Goal: Task Accomplishment & Management: Manage account settings

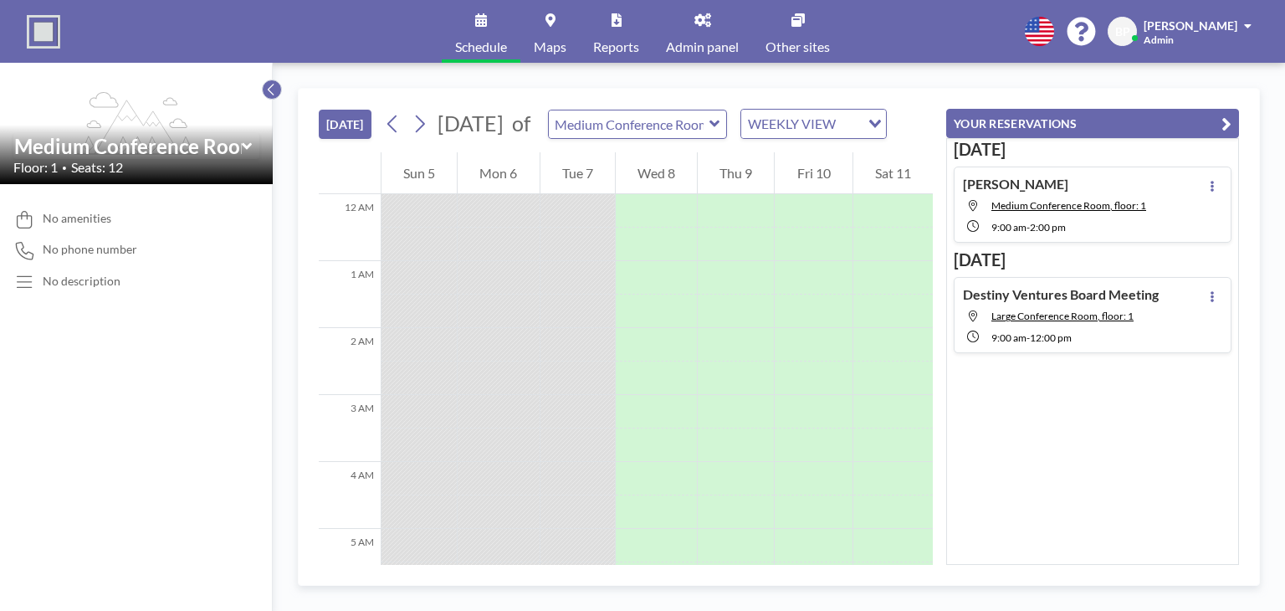
click at [273, 88] on icon at bounding box center [271, 89] width 11 height 17
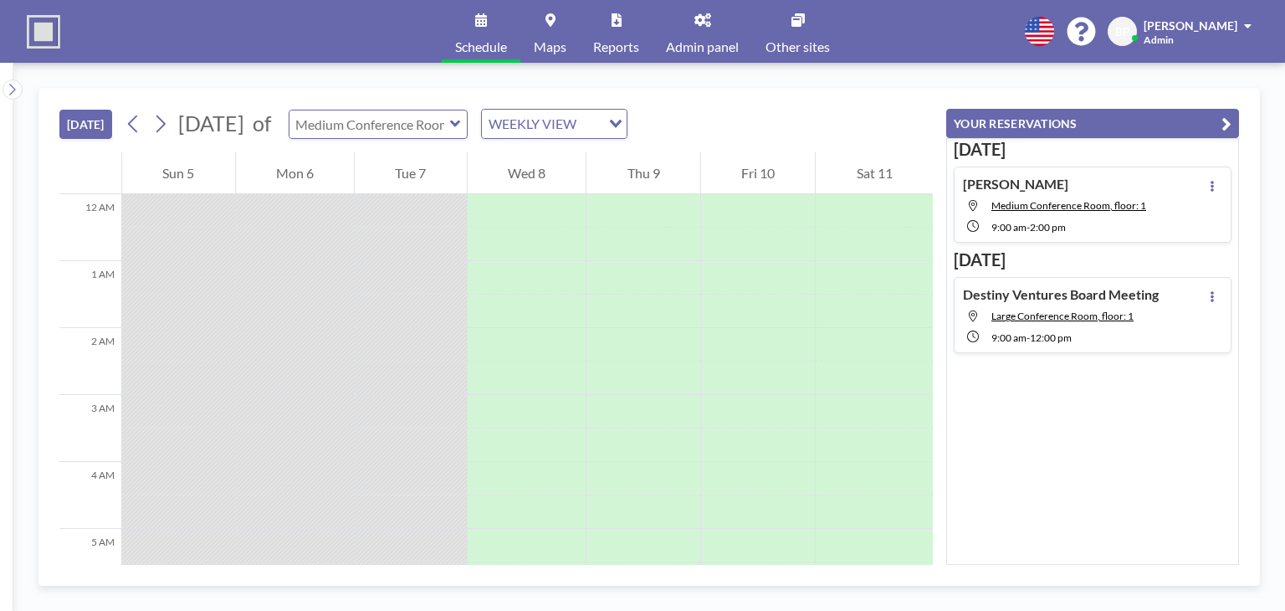
click at [450, 125] on input "text" at bounding box center [369, 124] width 161 height 28
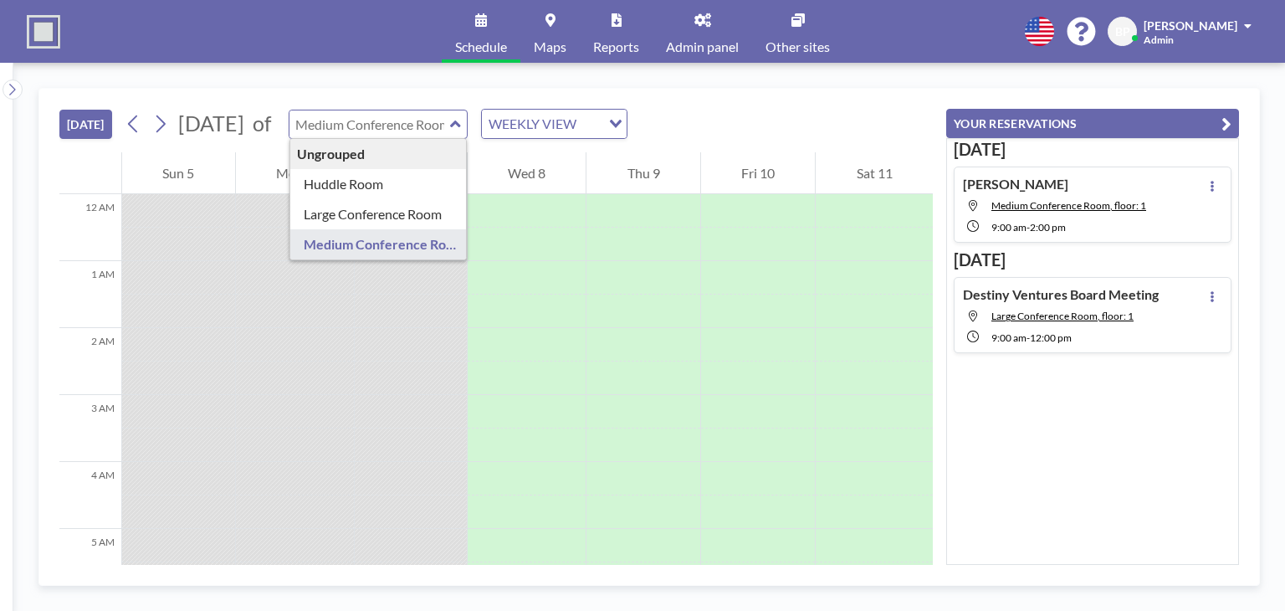
type input "Medium Conference Room"
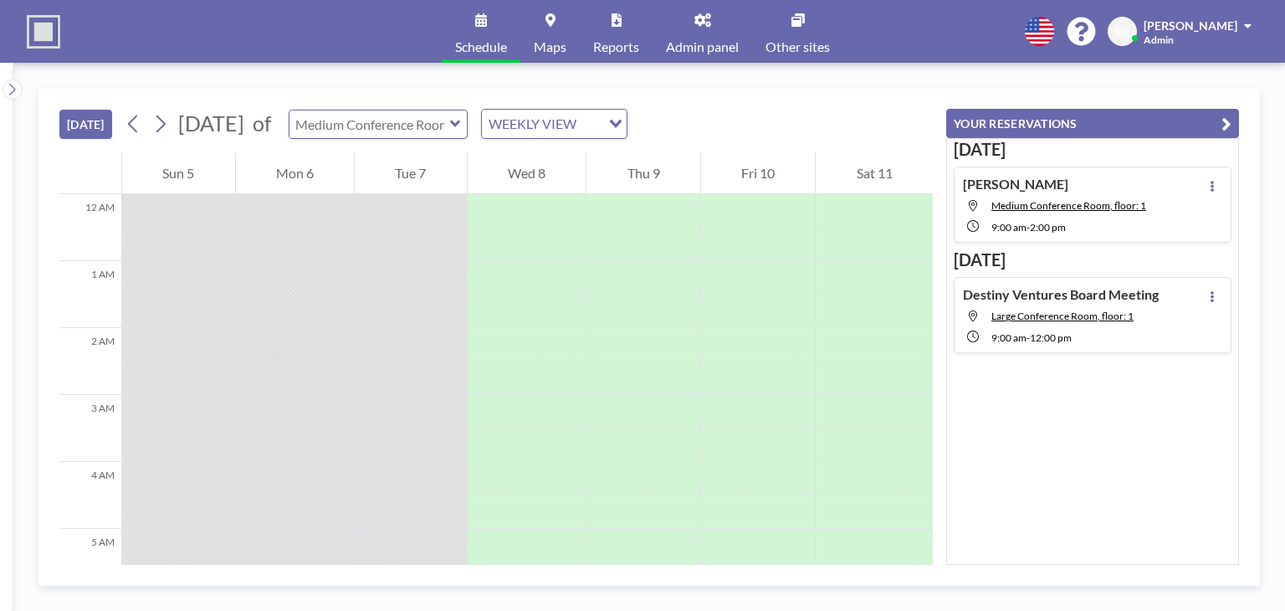
click at [450, 129] on input "text" at bounding box center [369, 124] width 161 height 28
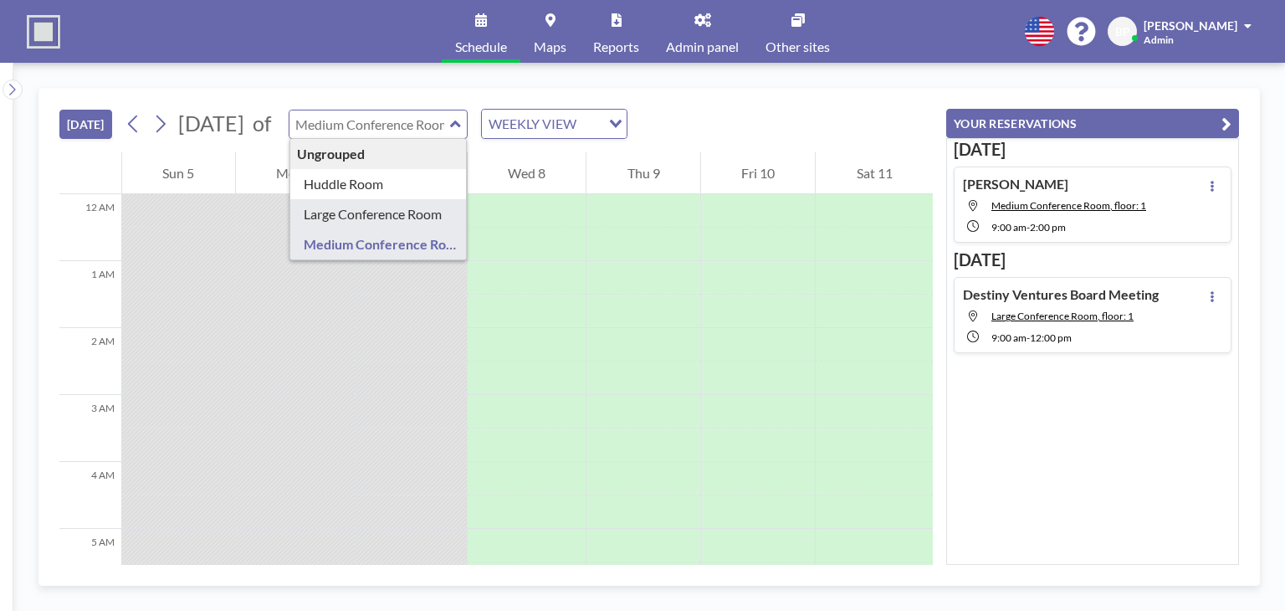
type input "Large Conference Room"
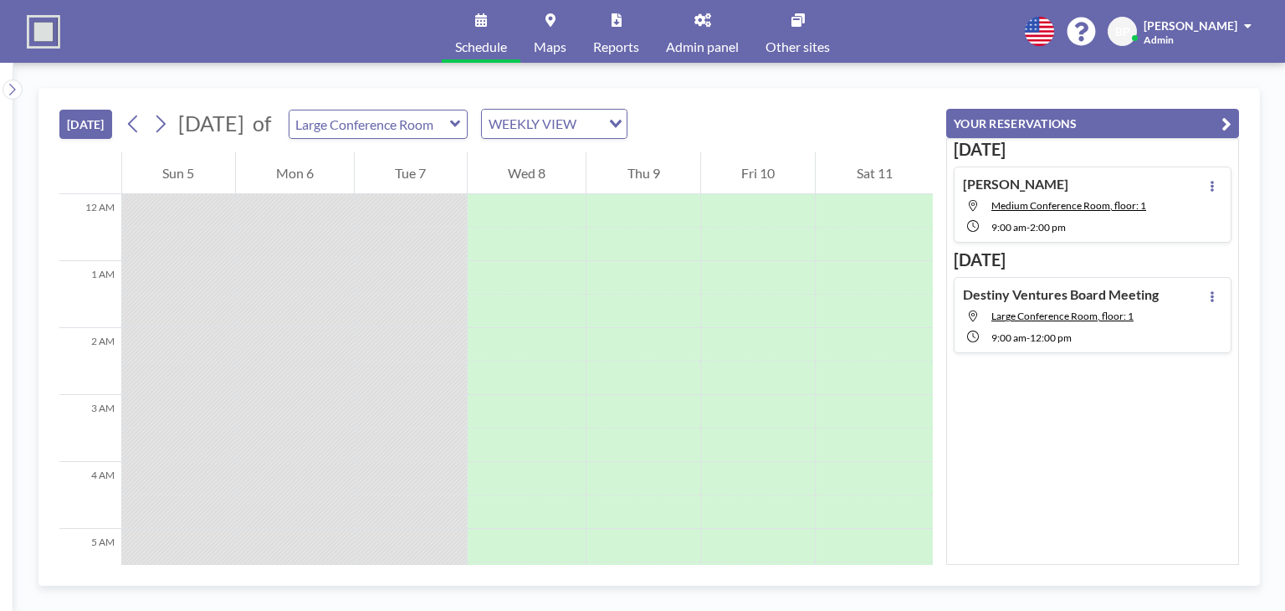
click at [553, 50] on span "Maps" at bounding box center [550, 46] width 33 height 13
click at [40, 31] on img at bounding box center [43, 31] width 33 height 33
click at [10, 87] on icon at bounding box center [12, 89] width 11 height 17
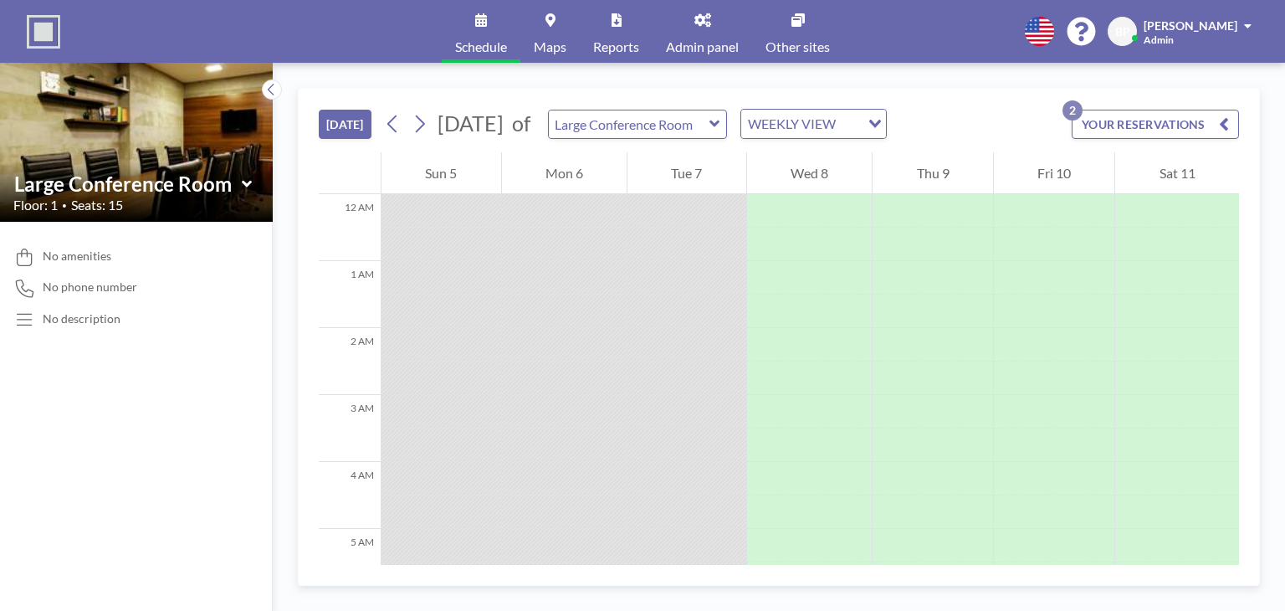
click at [354, 127] on button "[DATE]" at bounding box center [345, 124] width 53 height 29
click at [1108, 128] on button "YOUR RESERVATIONS 2" at bounding box center [1155, 124] width 167 height 29
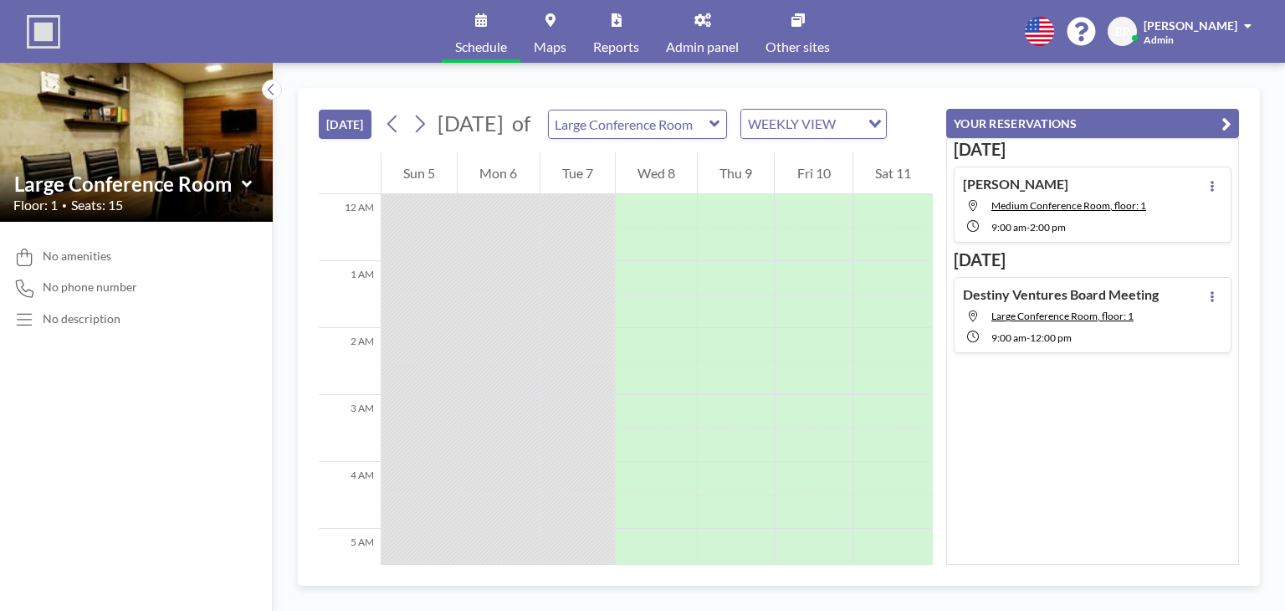
click at [1044, 131] on button "YOUR RESERVATIONS" at bounding box center [1092, 123] width 293 height 29
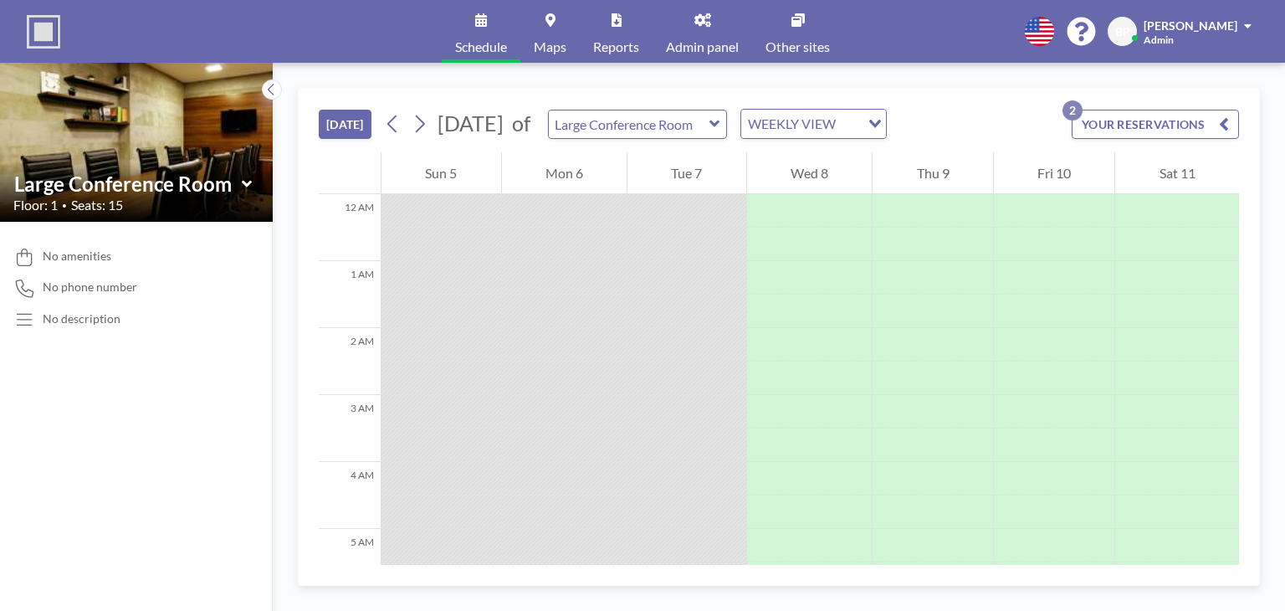
click at [860, 132] on div "WEEKLY VIEW" at bounding box center [800, 122] width 119 height 25
click at [865, 126] on input "Search for option" at bounding box center [804, 124] width 122 height 22
click at [816, 122] on input "Search for option" at bounding box center [804, 124] width 122 height 22
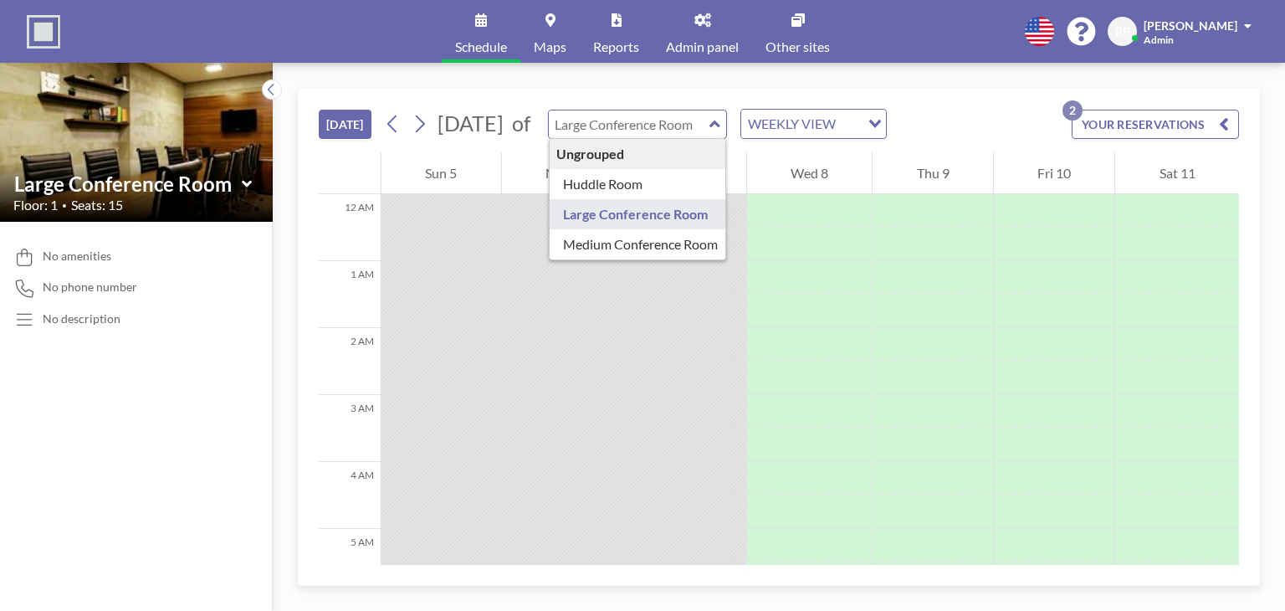
click at [709, 118] on input "text" at bounding box center [629, 124] width 161 height 28
type input "Large Conference Room"
click at [1013, 114] on div "TODAY October 2025 of Large Conference Room Ungrouped Huddle Room Large Confere…" at bounding box center [779, 121] width 920 height 64
click at [709, 120] on input "text" at bounding box center [629, 124] width 161 height 28
type input "Huddle Room"
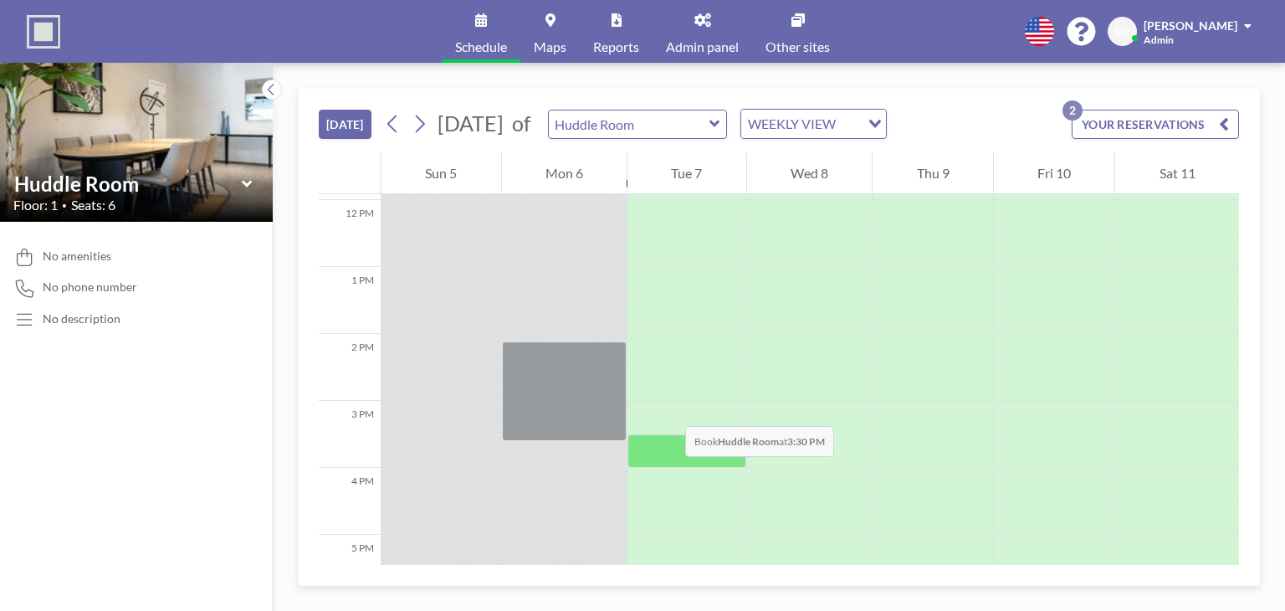
scroll to position [836, 0]
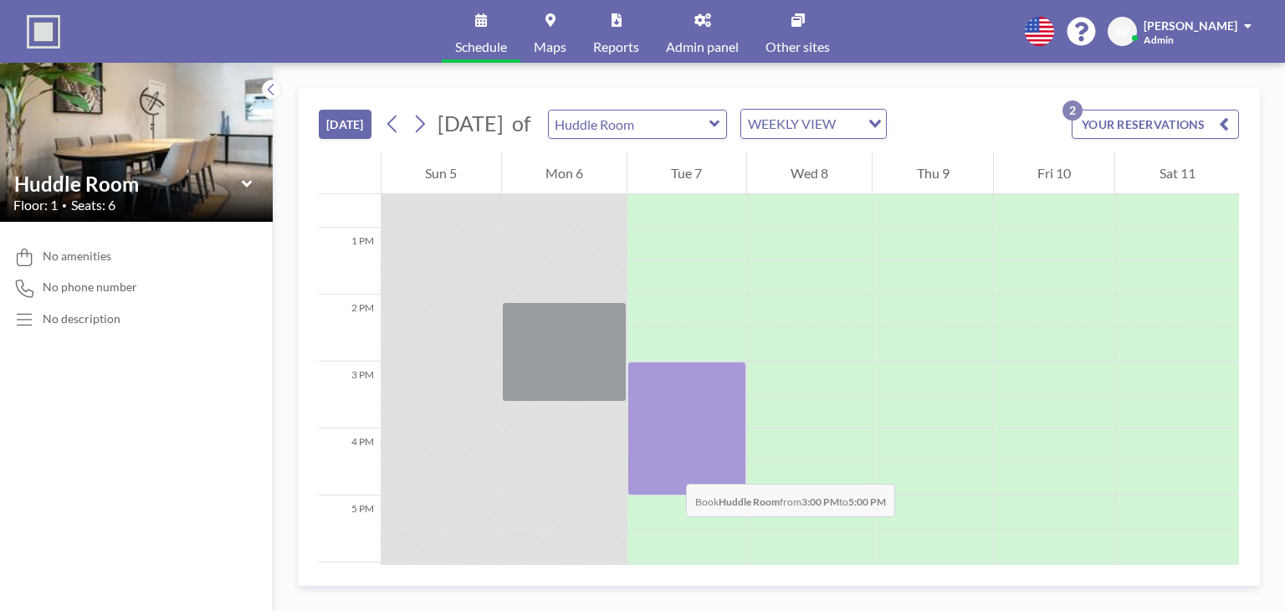
drag, startPoint x: 654, startPoint y: 372, endPoint x: 666, endPoint y: 468, distance: 96.9
click at [666, 468] on div at bounding box center [686, 428] width 119 height 134
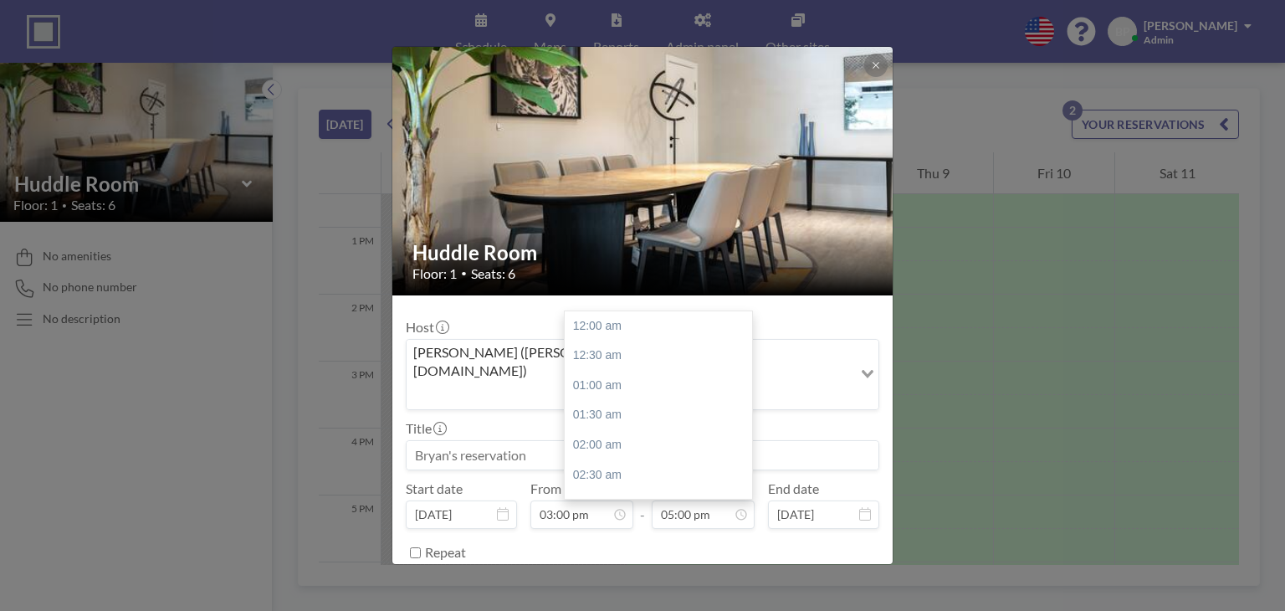
scroll to position [1012, 0]
click at [494, 441] on input at bounding box center [643, 455] width 472 height 28
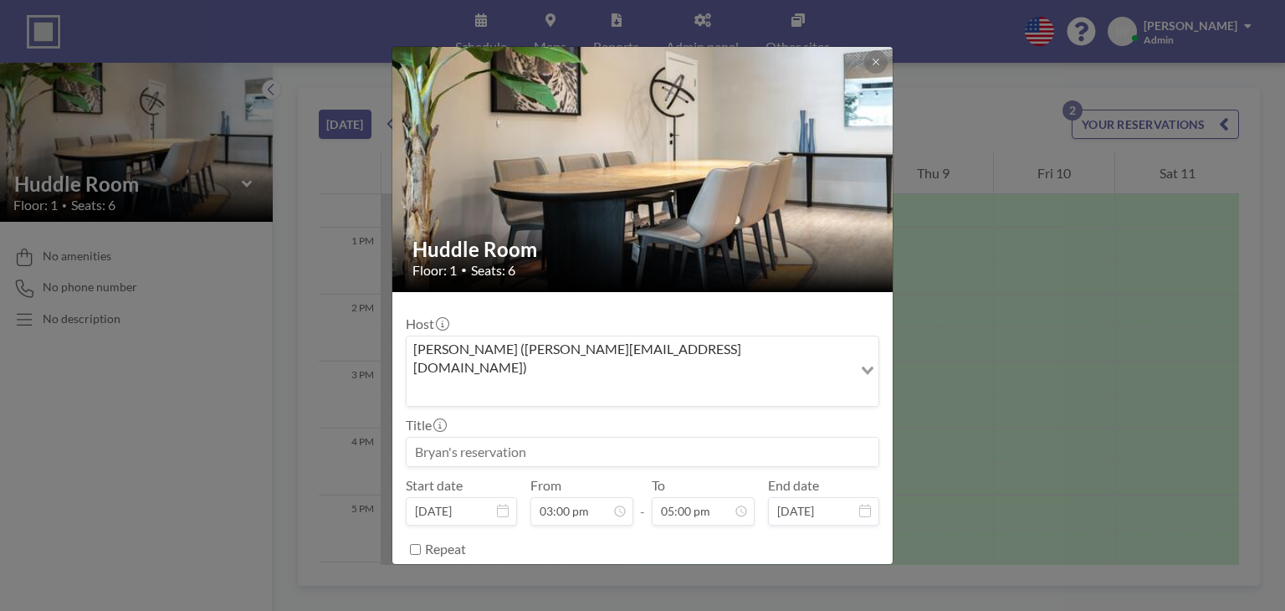
scroll to position [0, 0]
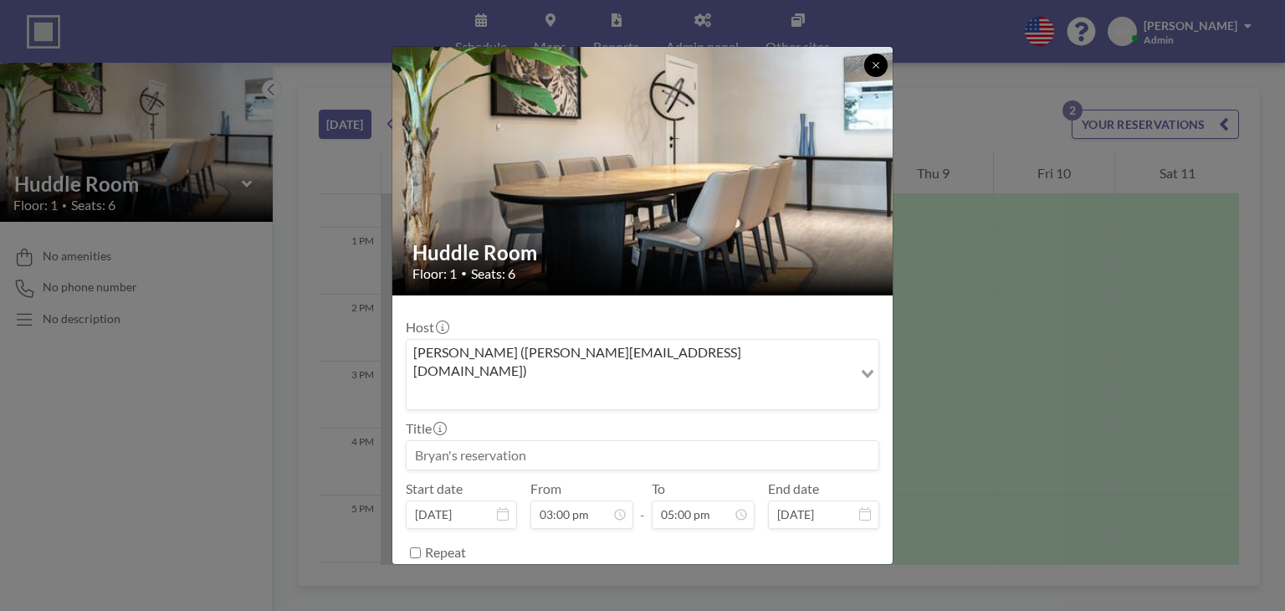
click at [871, 64] on icon at bounding box center [876, 65] width 10 height 10
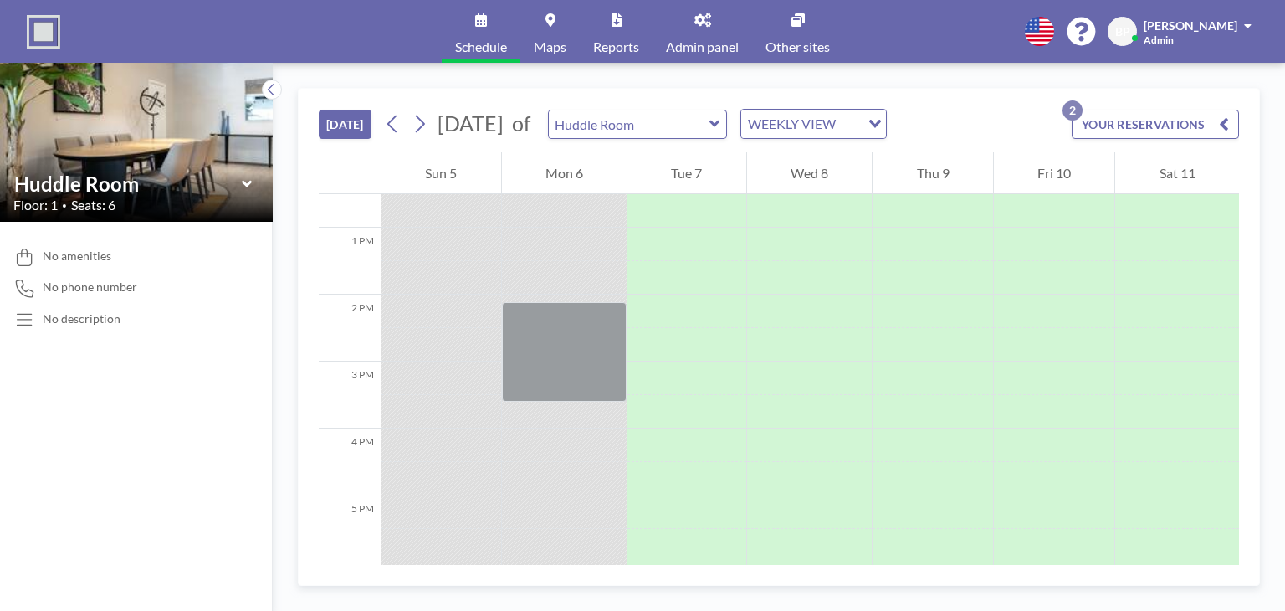
click at [553, 16] on icon at bounding box center [550, 19] width 10 height 13
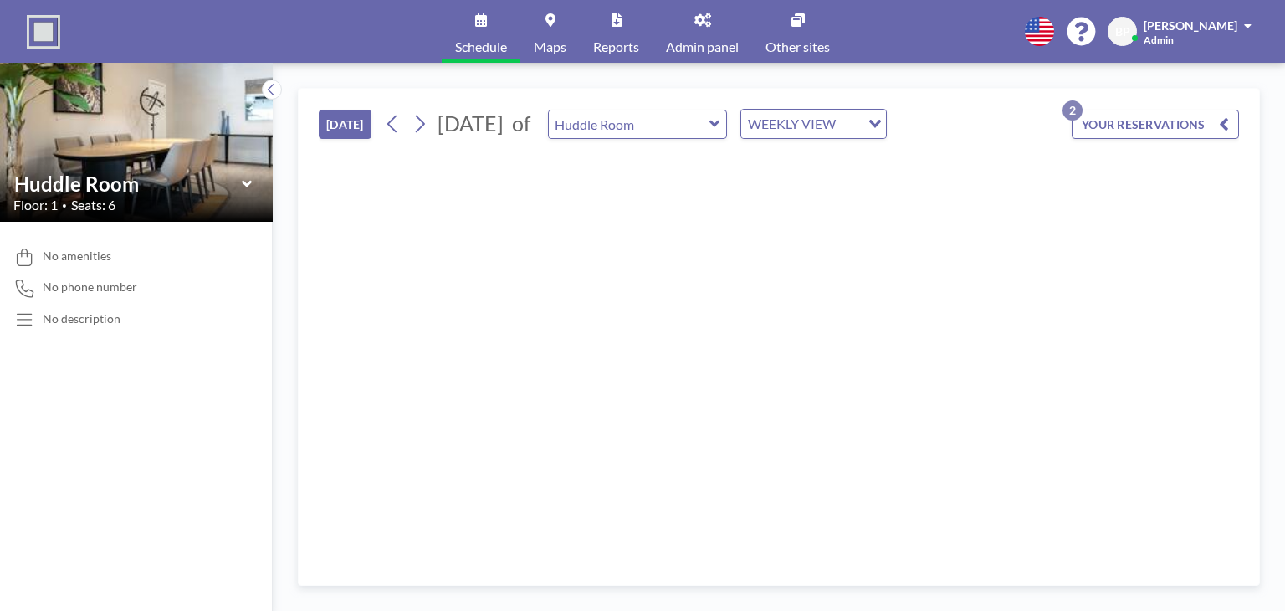
click at [684, 31] on link "Admin panel" at bounding box center [702, 31] width 100 height 63
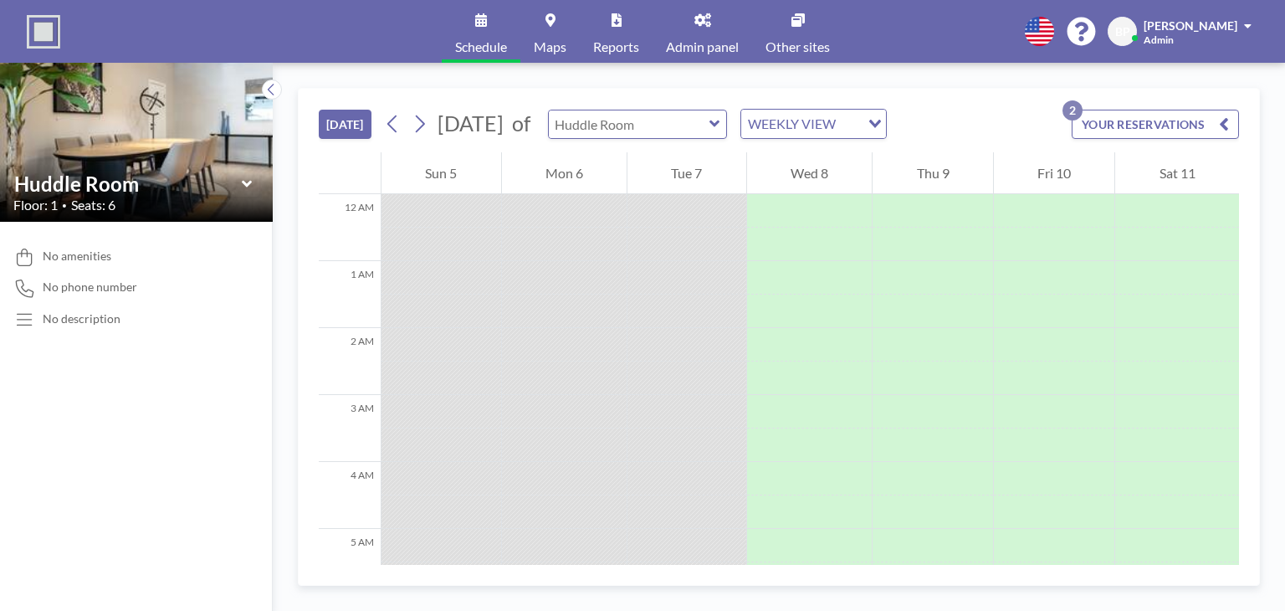
click at [709, 129] on input "text" at bounding box center [629, 124] width 161 height 28
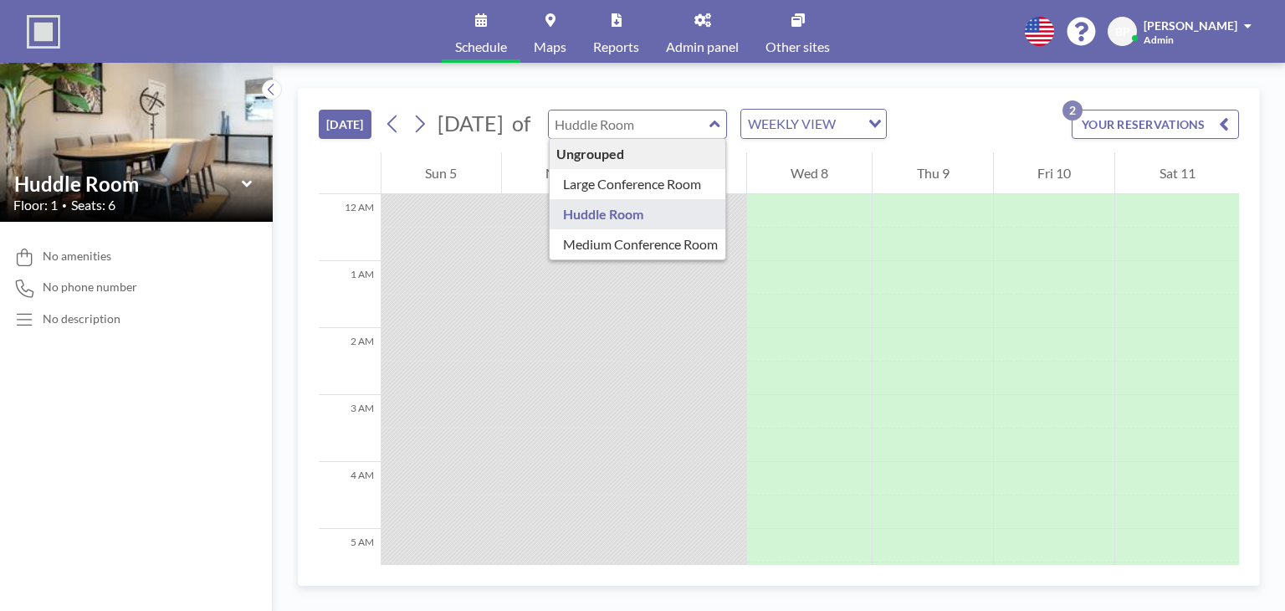
click at [709, 128] on input "text" at bounding box center [629, 124] width 161 height 28
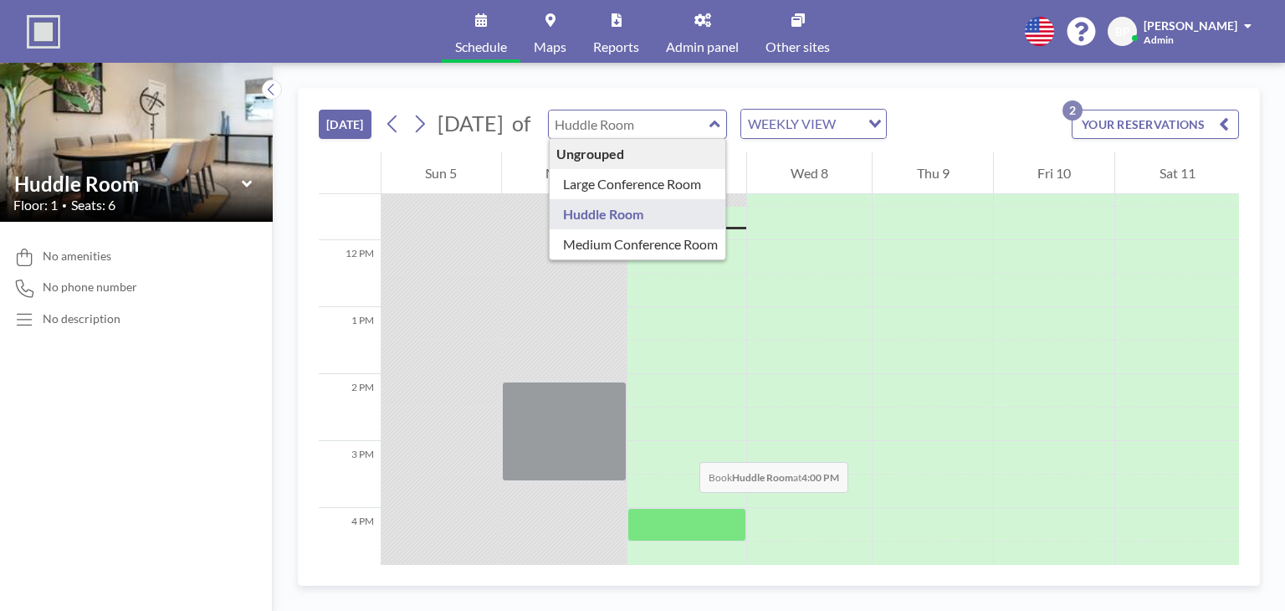
scroll to position [836, 0]
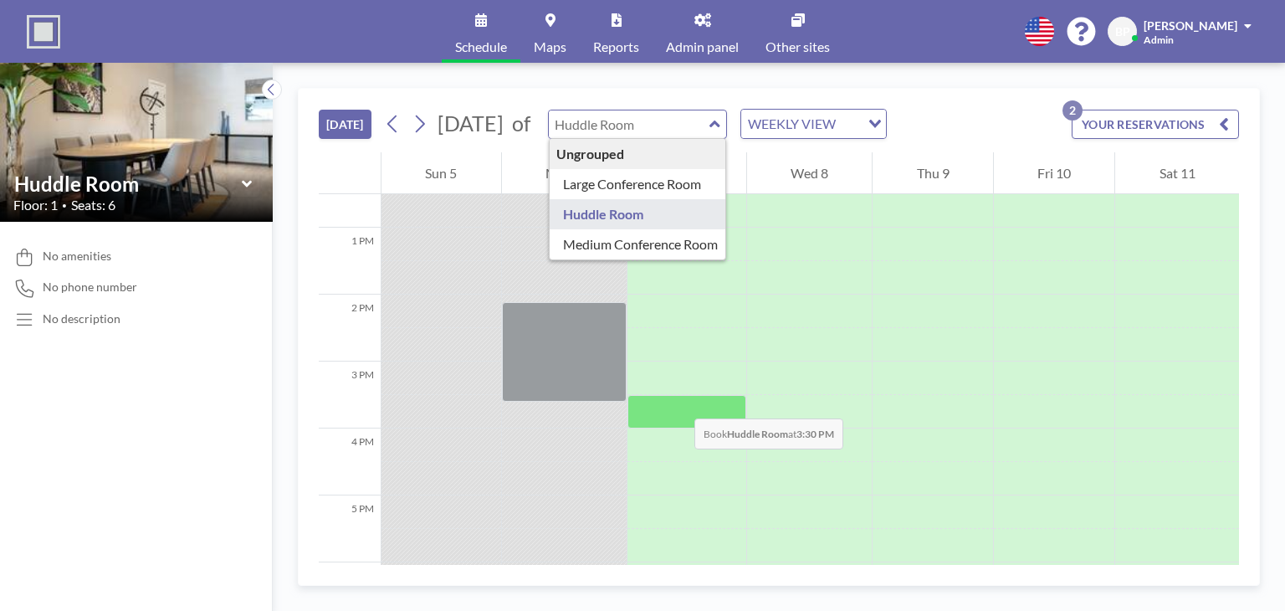
type input "Huddle Room"
click at [678, 402] on div at bounding box center [686, 411] width 119 height 33
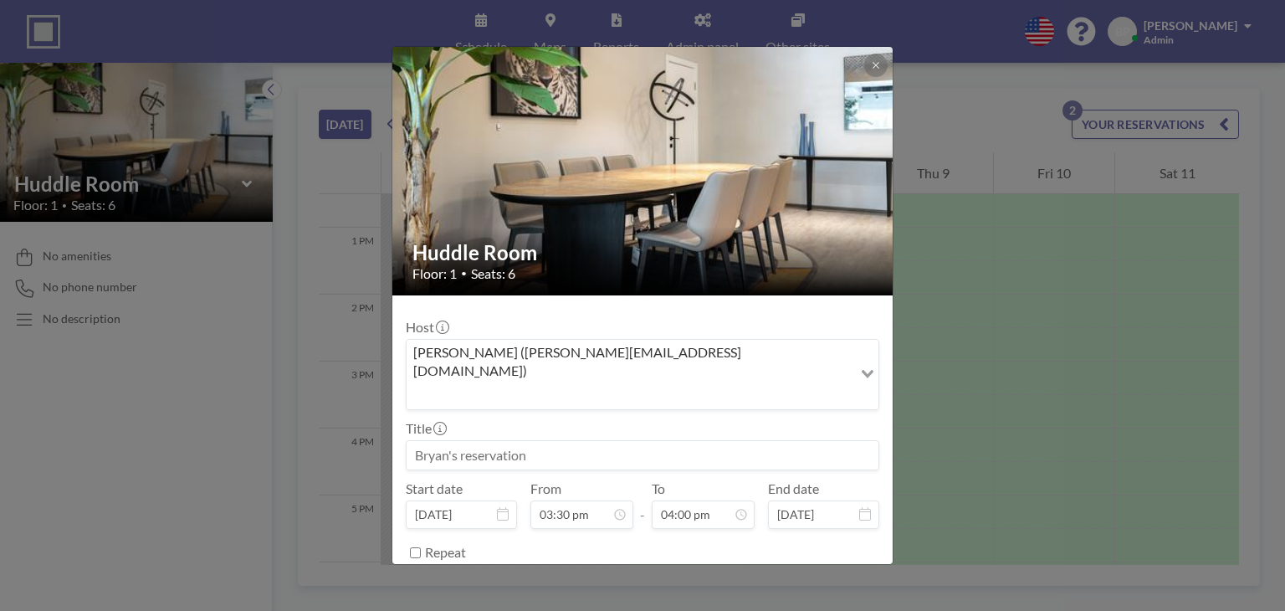
click at [764, 441] on input at bounding box center [643, 455] width 472 height 28
type input "test"
click at [842, 580] on button "BOOK NOW" at bounding box center [837, 594] width 84 height 29
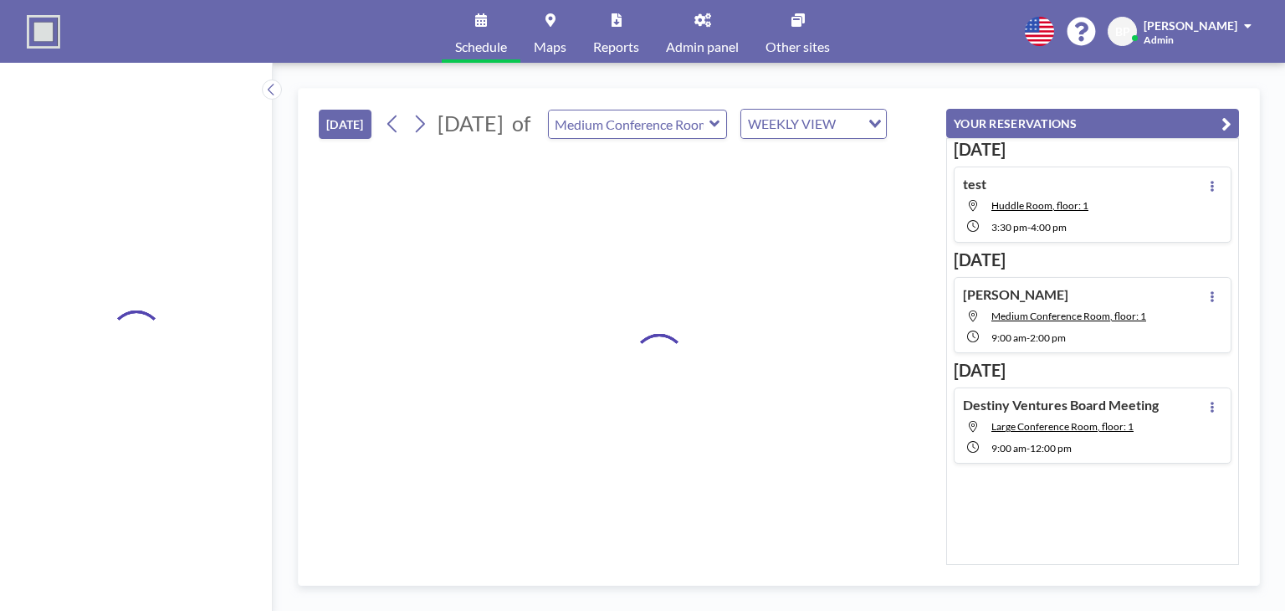
type input "Huddle Room"
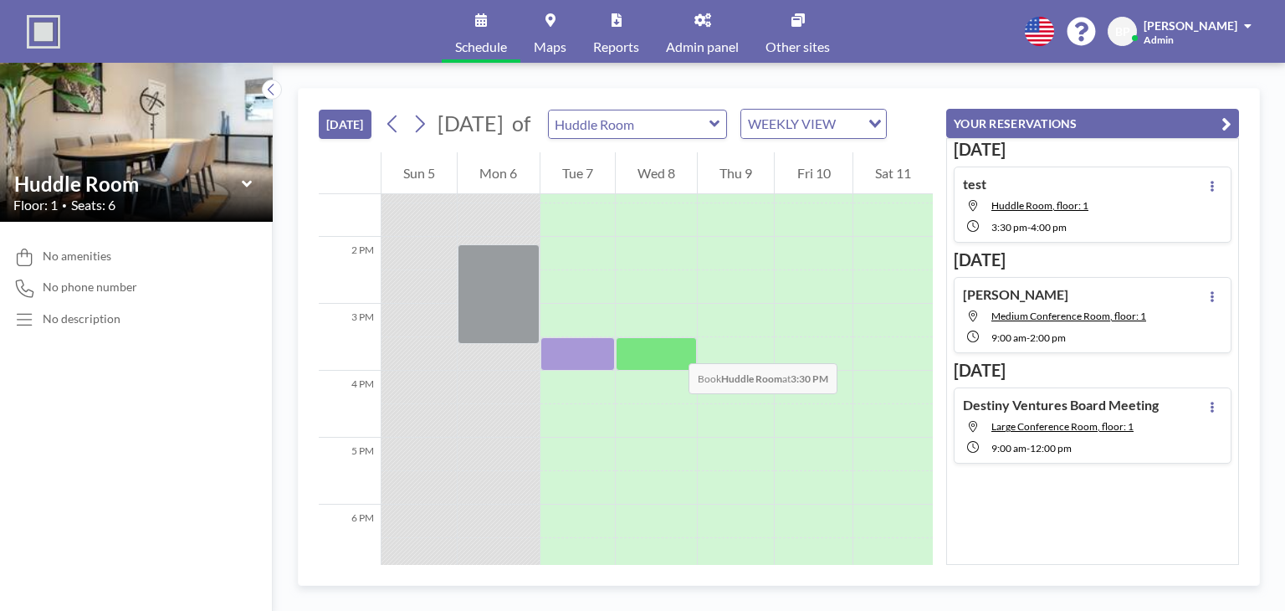
scroll to position [920, 0]
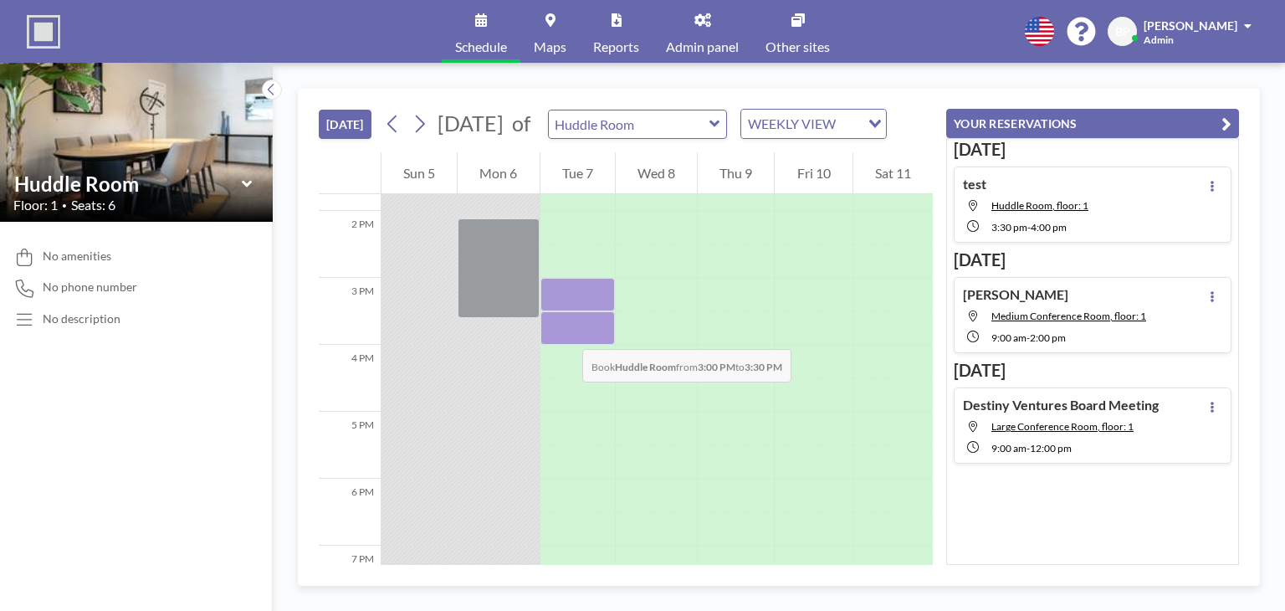
click at [565, 311] on div at bounding box center [577, 294] width 74 height 33
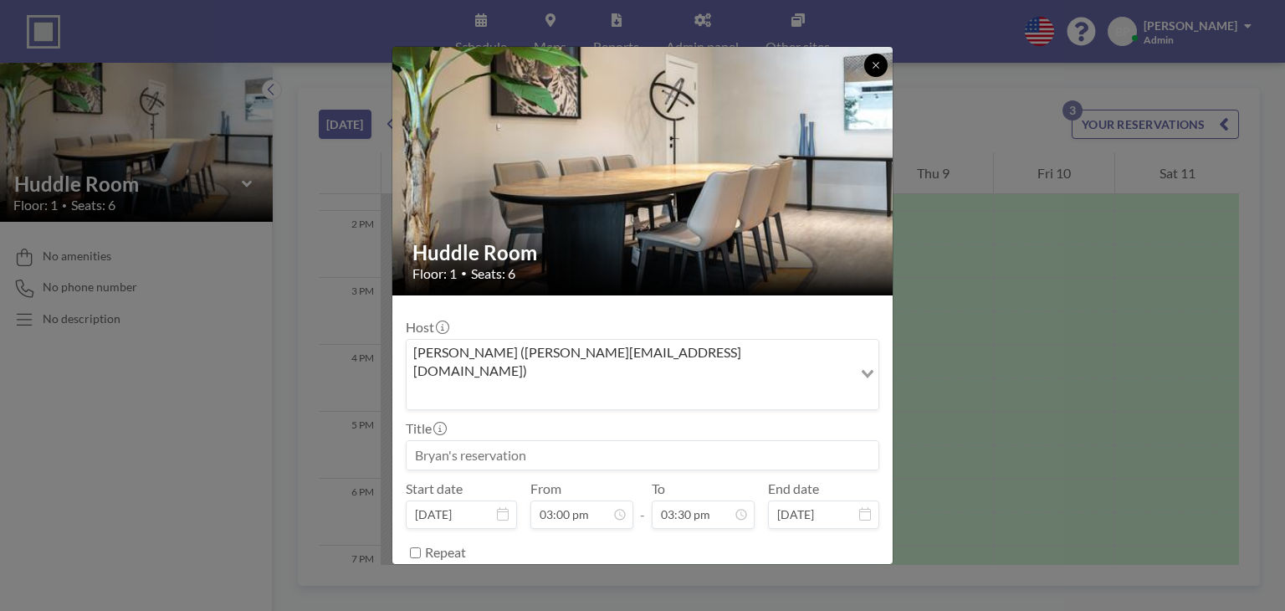
click at [880, 55] on button at bounding box center [875, 65] width 23 height 23
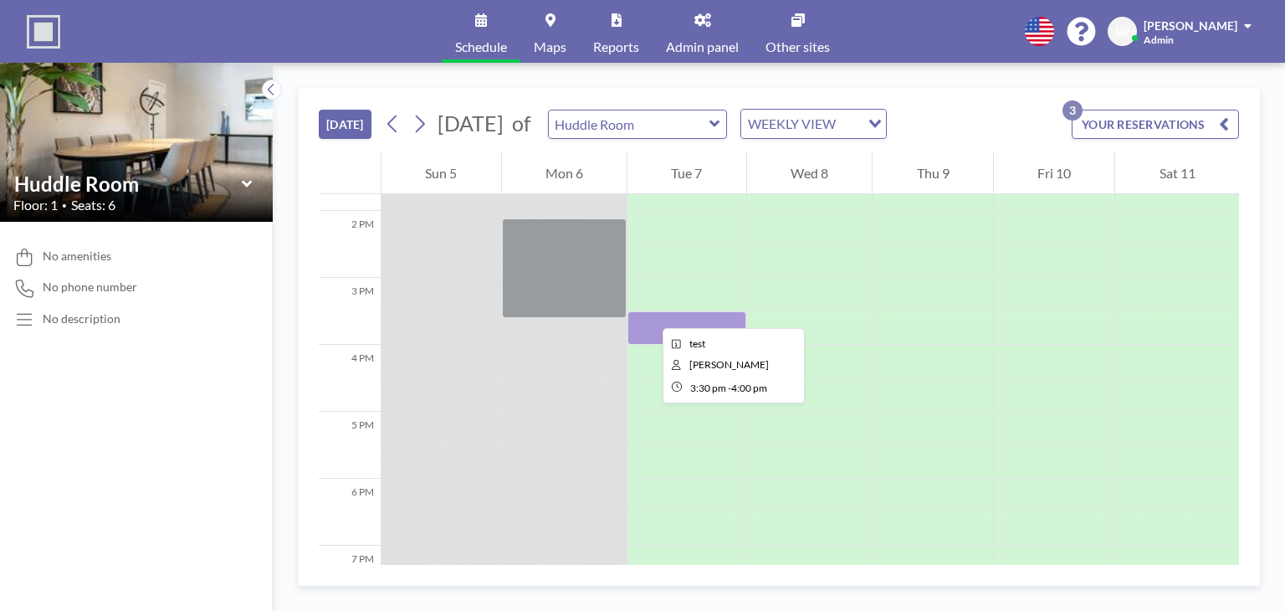
click at [649, 313] on div at bounding box center [686, 327] width 119 height 33
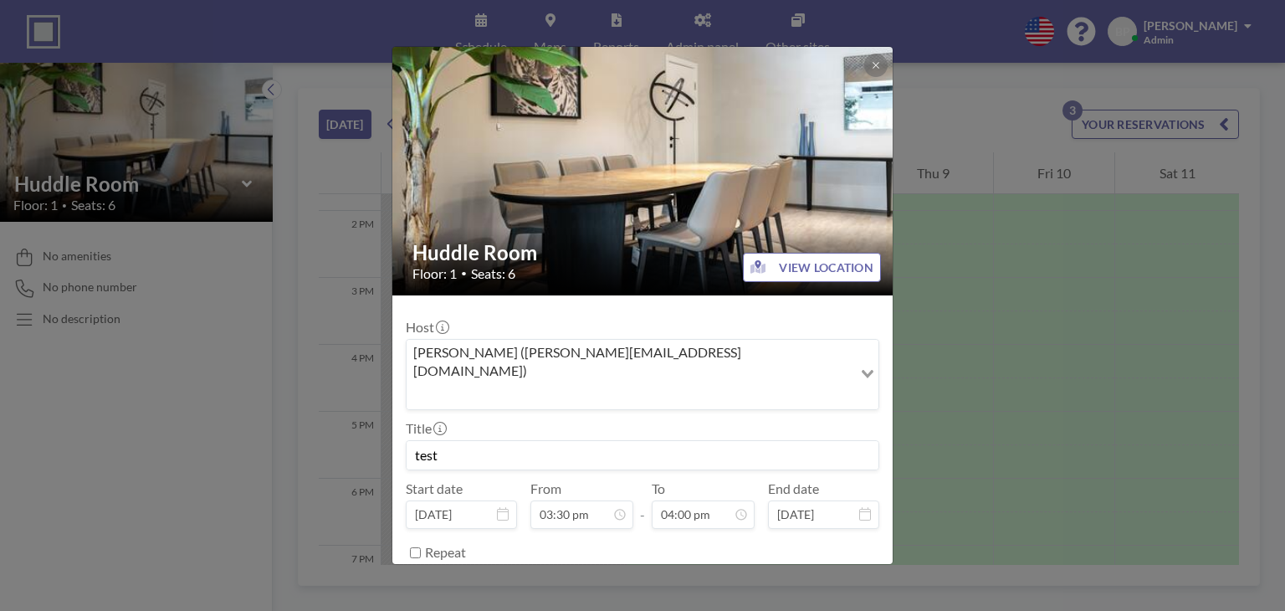
scroll to position [953, 0]
click at [736, 580] on button "REMOVE" at bounding box center [734, 594] width 66 height 29
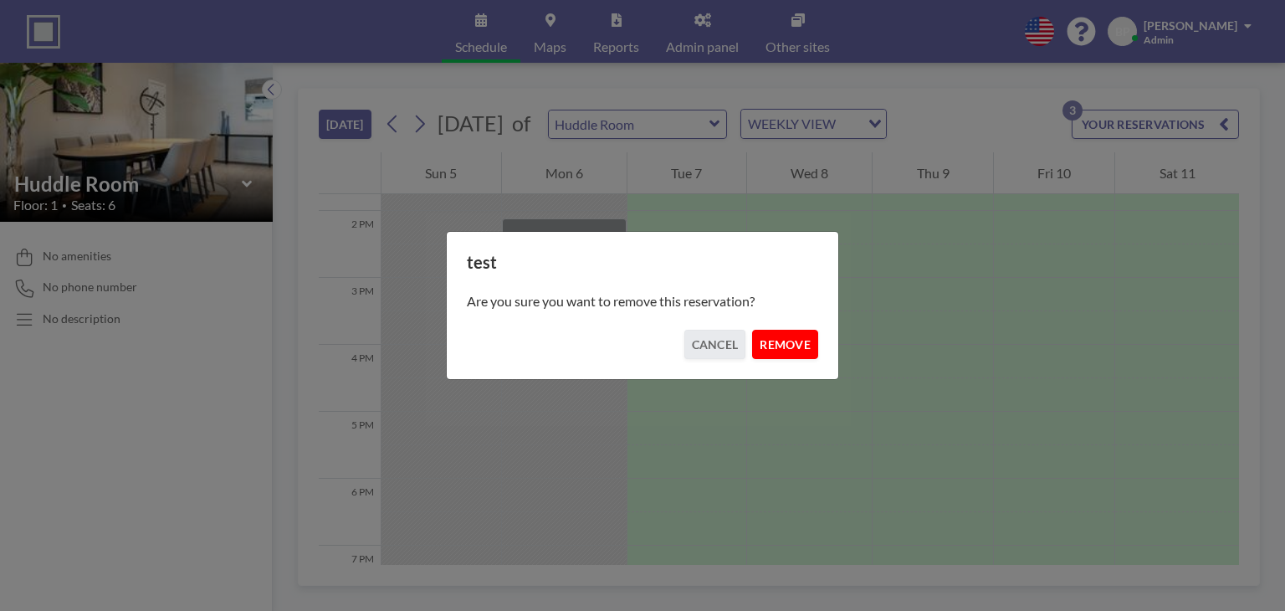
click at [770, 346] on button "REMOVE" at bounding box center [785, 344] width 66 height 29
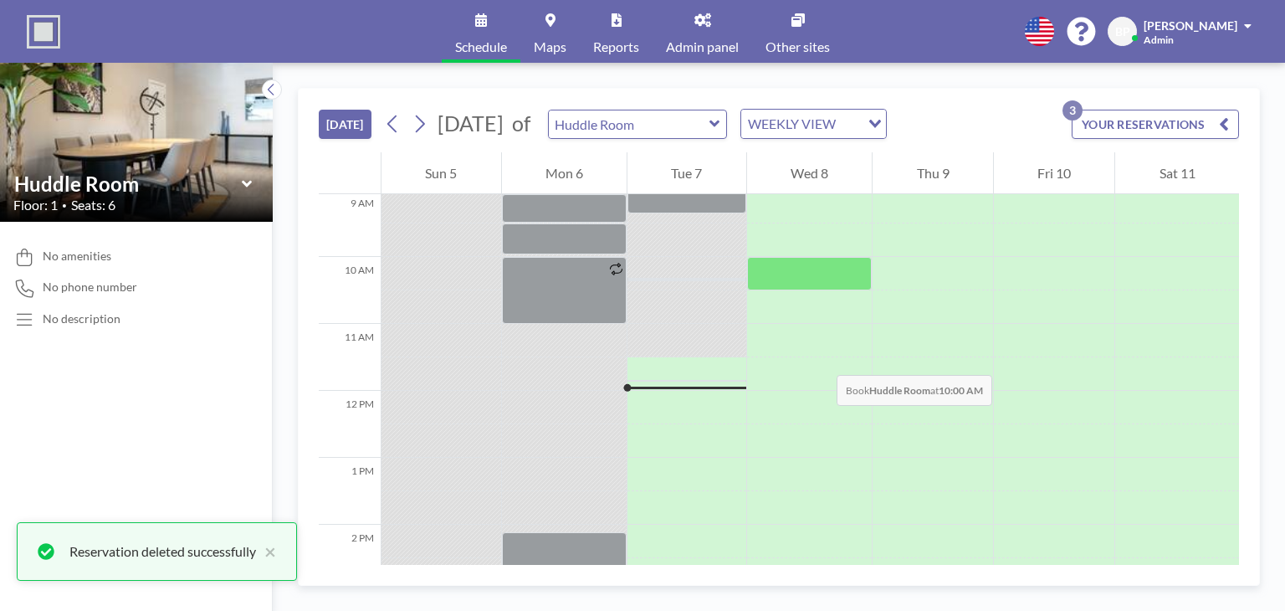
scroll to position [502, 0]
